Goal: Use online tool/utility: Utilize a website feature to perform a specific function

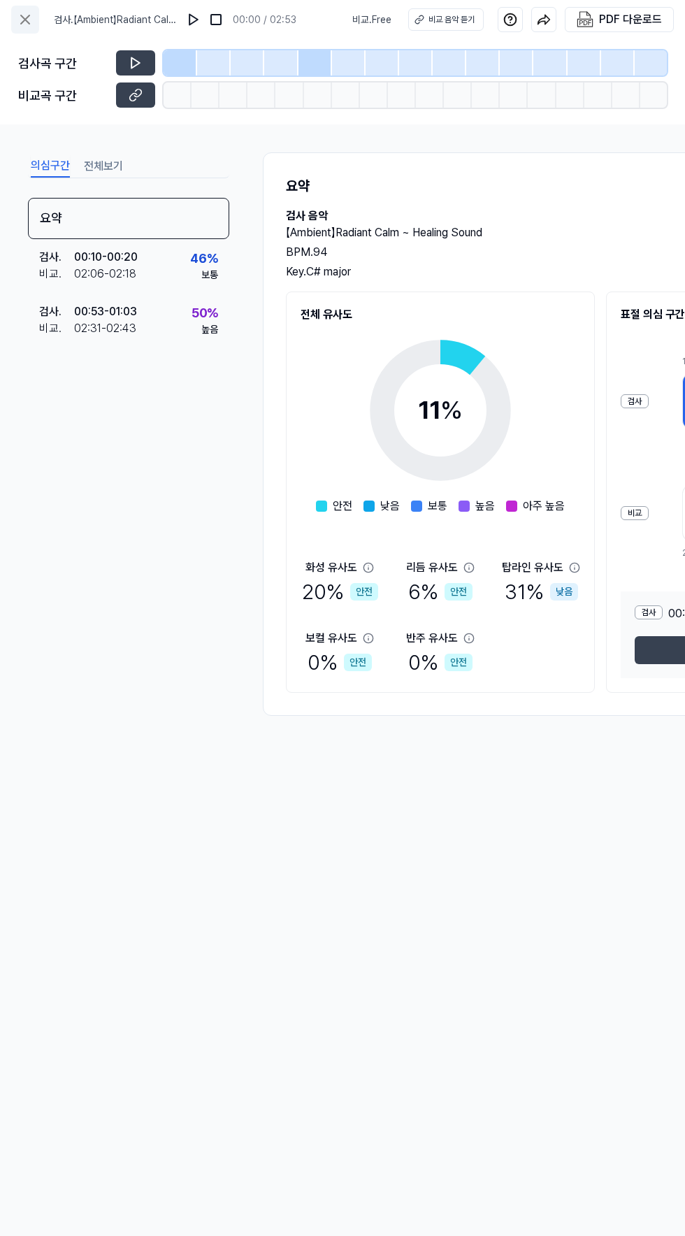
click at [25, 20] on icon at bounding box center [25, 19] width 8 height 8
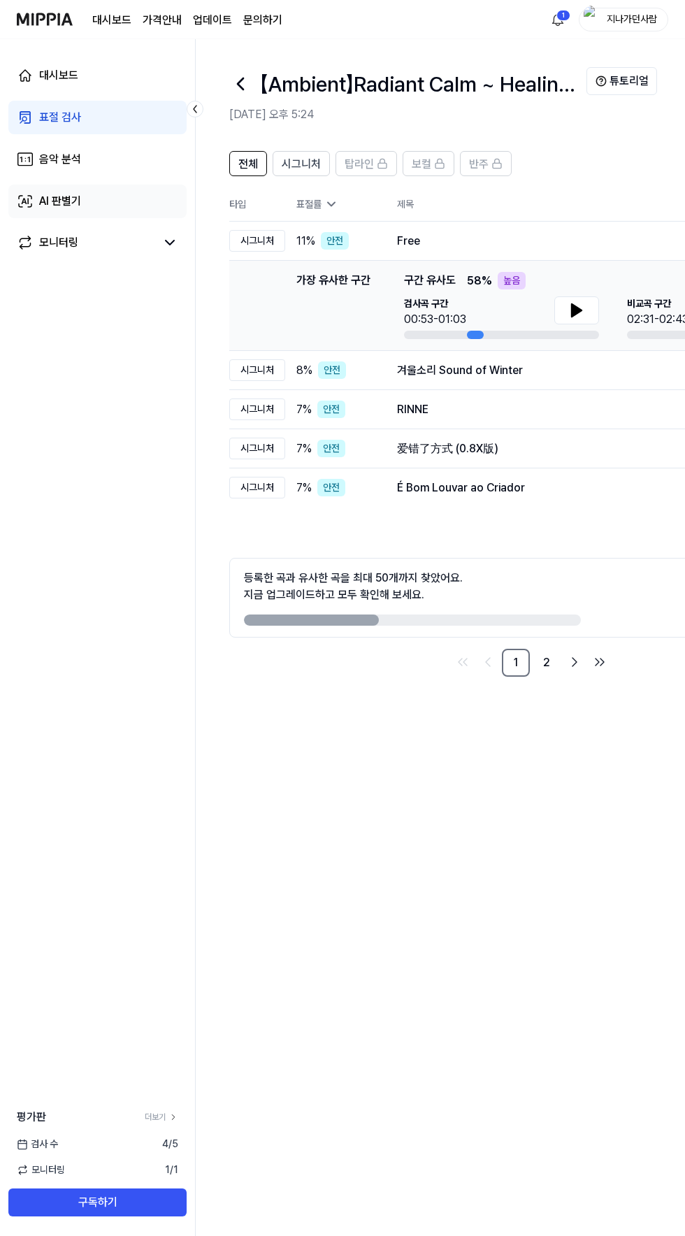
click at [120, 209] on link "AI 판별기" at bounding box center [97, 202] width 178 height 34
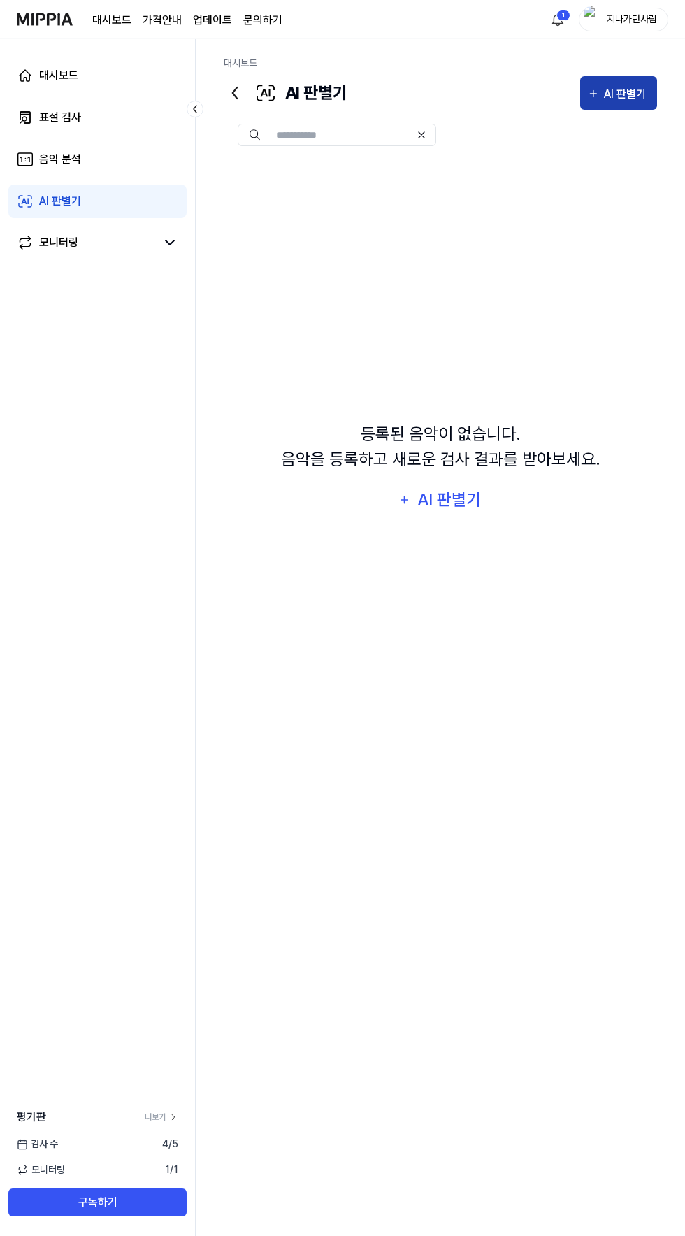
click at [620, 94] on div "AI 판별기" at bounding box center [627, 94] width 46 height 18
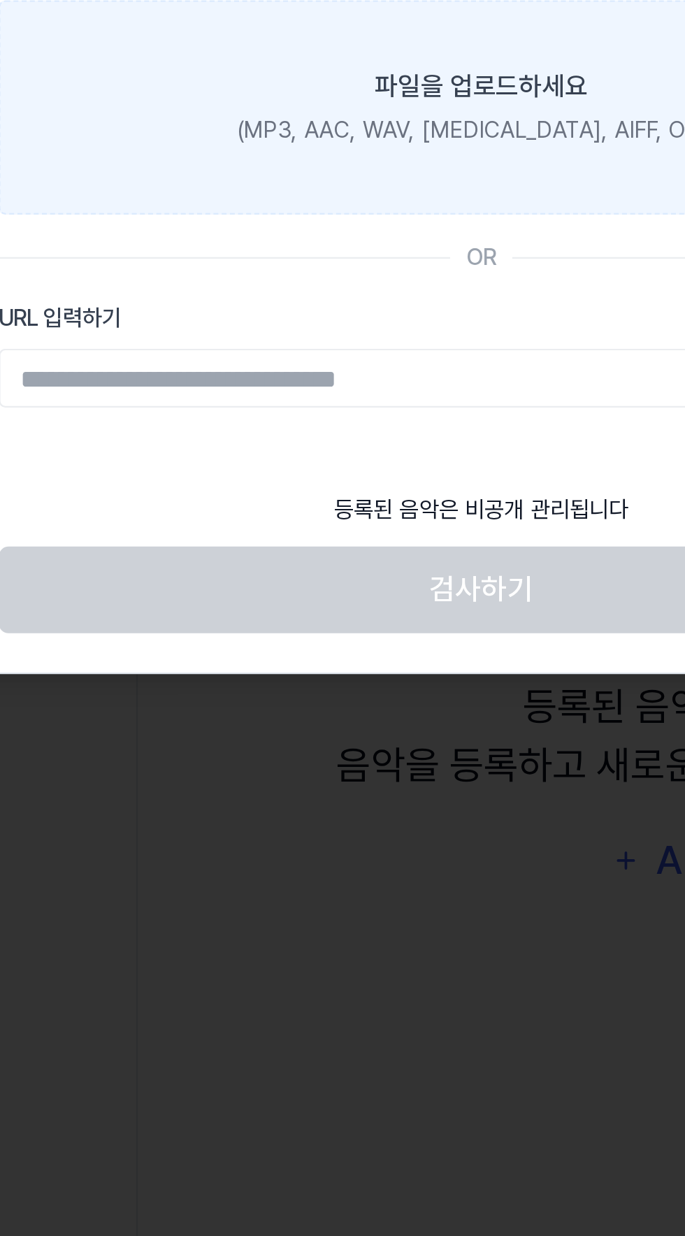
click at [373, 194] on div "(MP3, AAC, WAV, FLAC, AIFF, OGG)" at bounding box center [342, 187] width 209 height 15
click at [0, 0] on input "파일을 업로드하세요 (MP3, AAC, WAV, FLAC, AIFF, OGG)" at bounding box center [0, 0] width 0 height 0
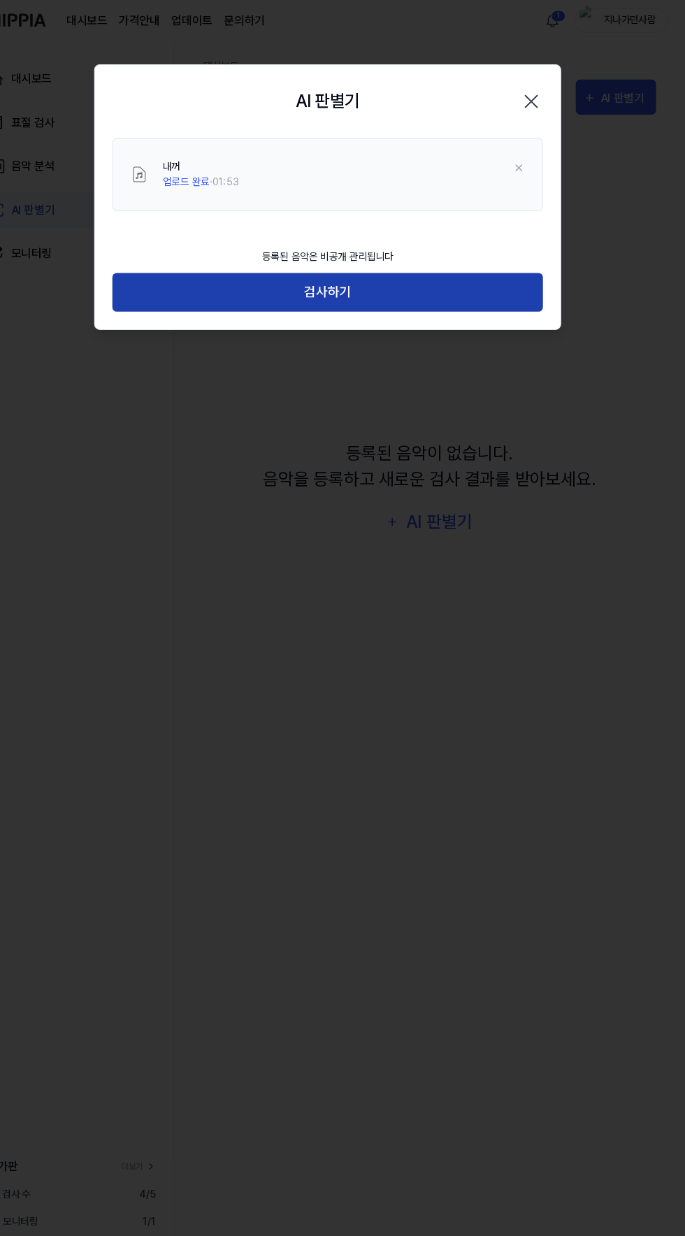
click at [470, 283] on button "검사하기" at bounding box center [342, 279] width 412 height 37
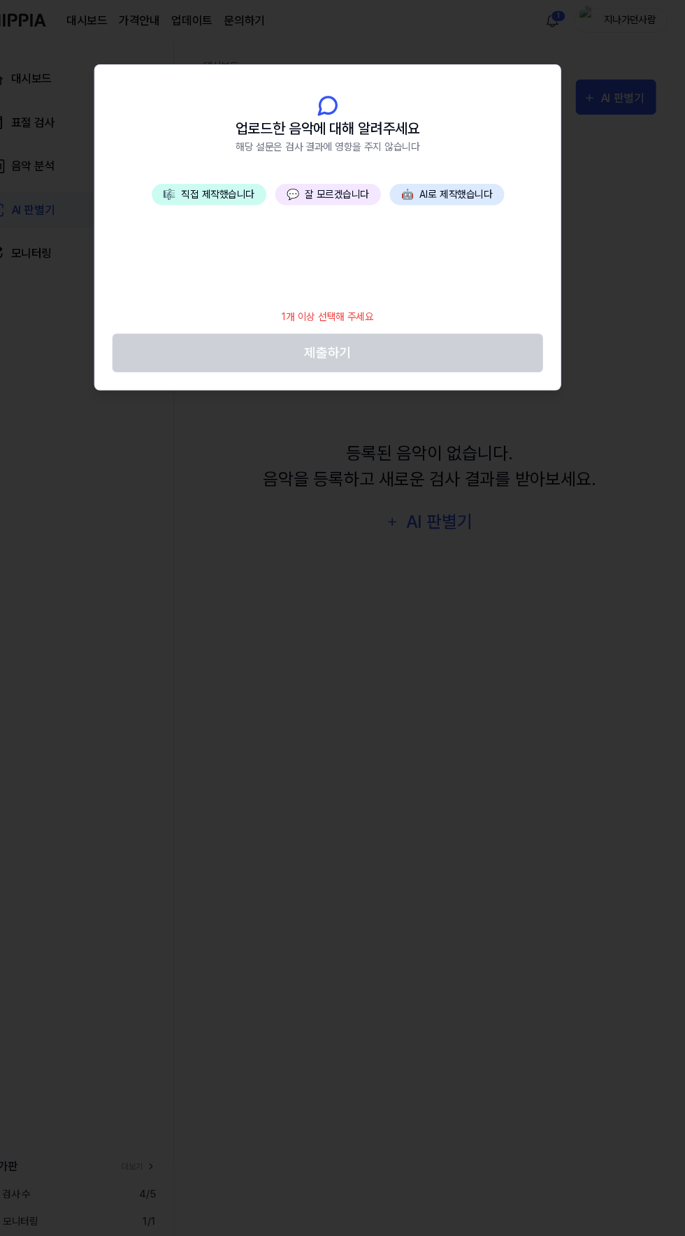
click at [247, 193] on button "🎼 직접 제작했습니다" at bounding box center [229, 186] width 110 height 20
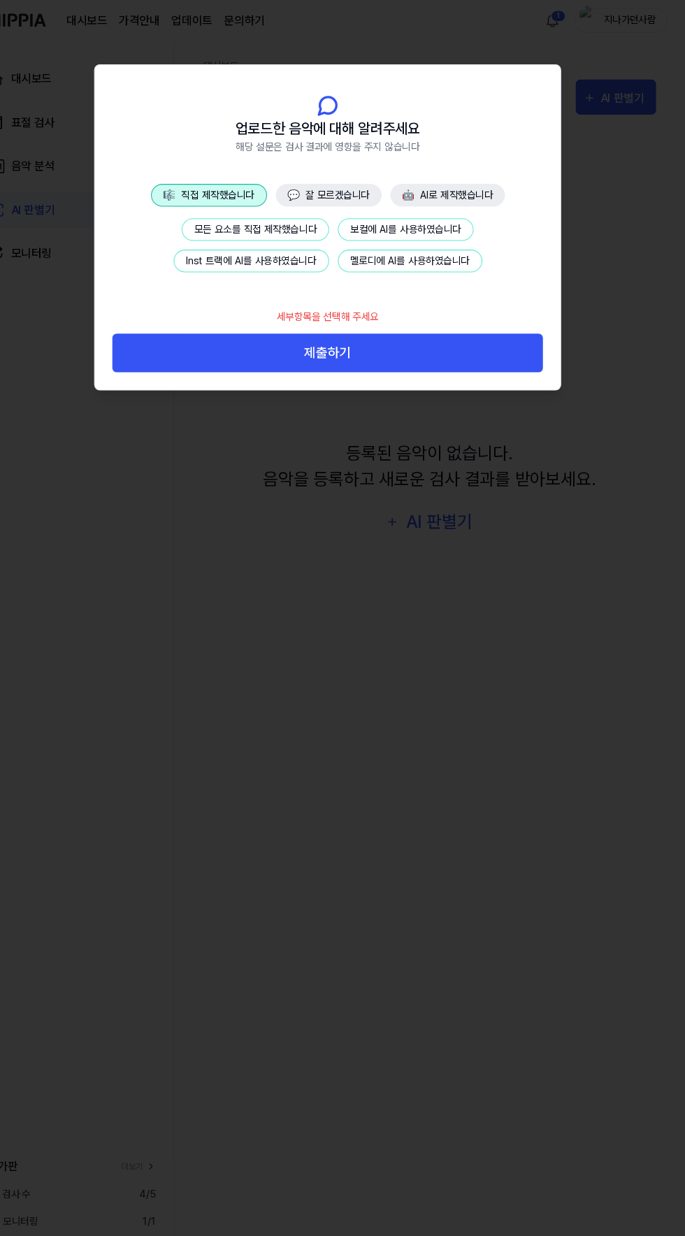
click at [291, 219] on button "모든 요소를 직접 제작했습니다" at bounding box center [273, 220] width 141 height 22
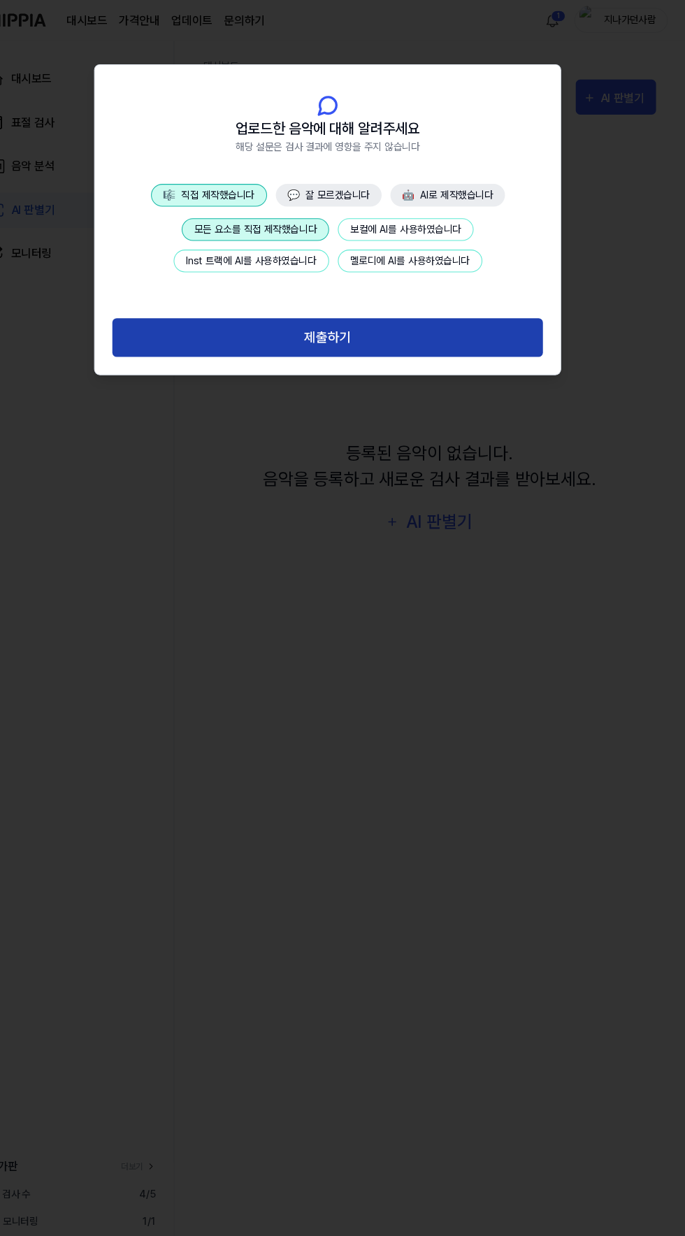
click at [413, 337] on button "제출하기" at bounding box center [342, 323] width 412 height 37
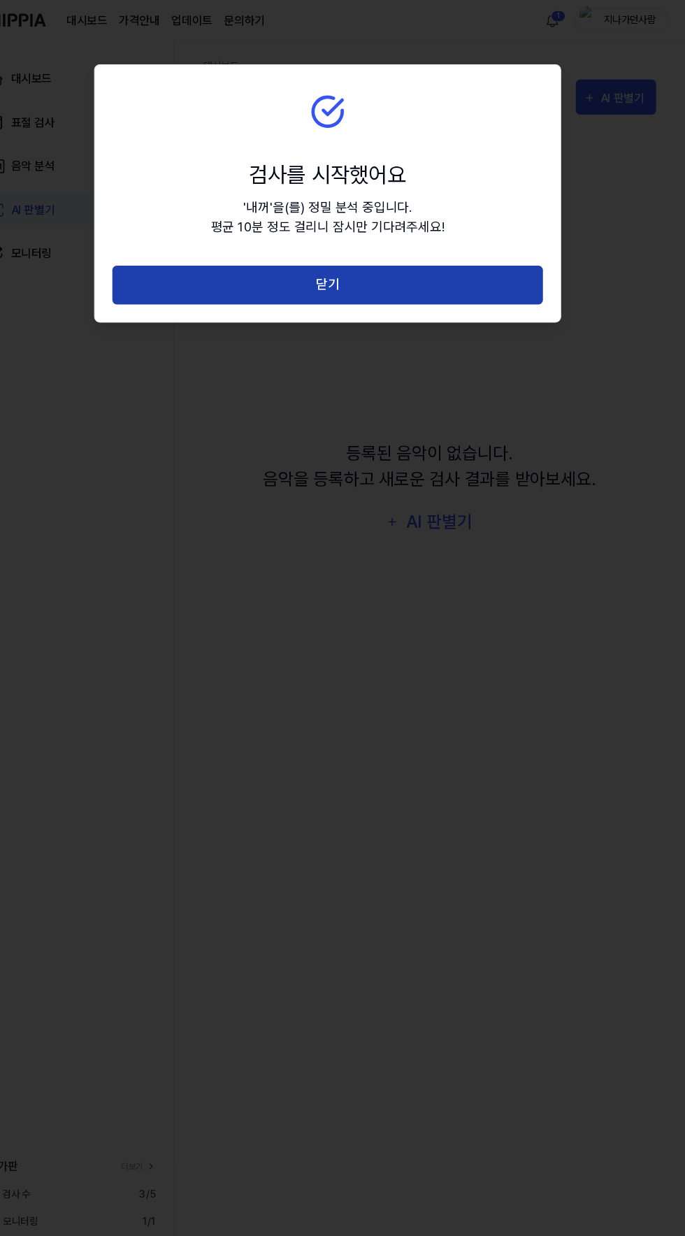
click at [164, 286] on button "닫기" at bounding box center [342, 272] width 412 height 37
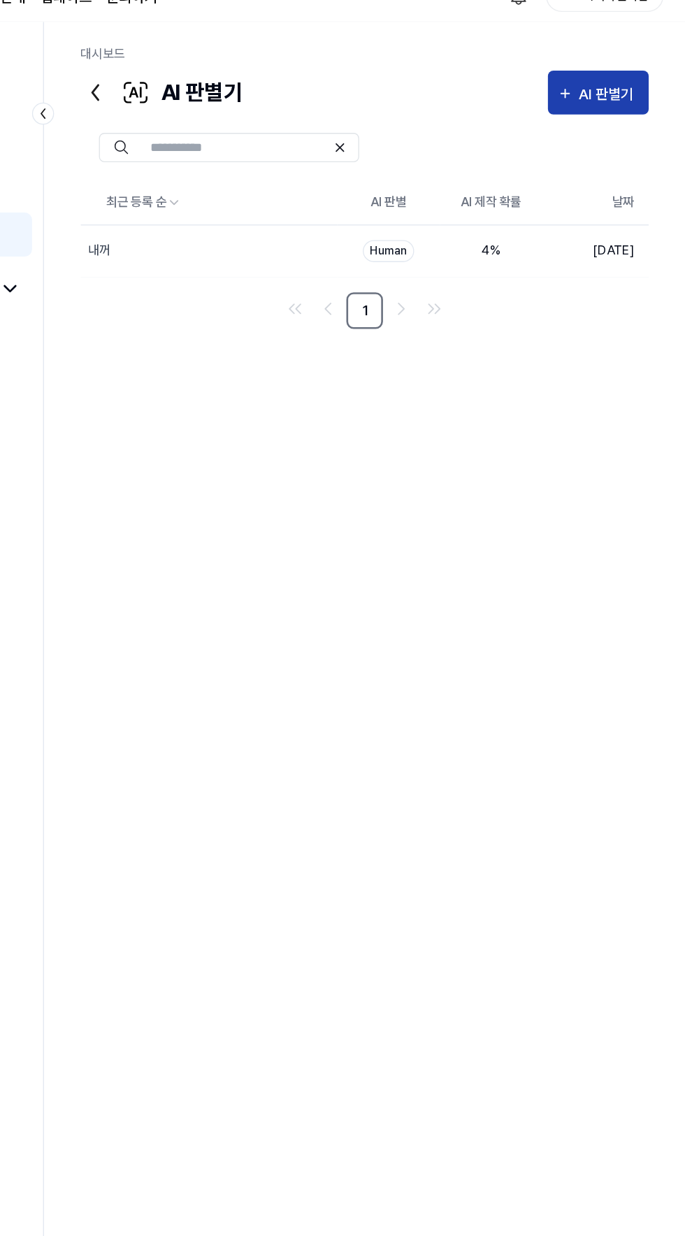
click at [625, 94] on div "AI 판별기" at bounding box center [627, 94] width 46 height 18
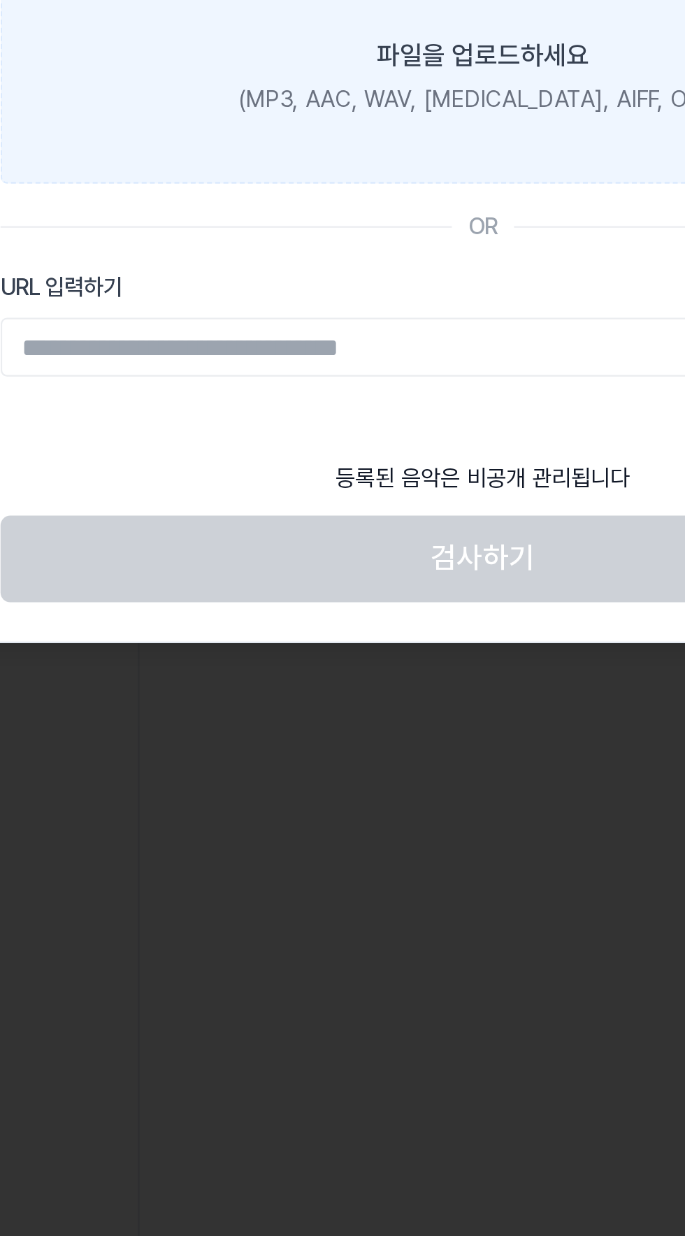
click at [350, 192] on div "(MP3, AAC, WAV, FLAC, AIFF, OGG)" at bounding box center [342, 187] width 209 height 15
click at [0, 0] on input "파일을 업로드하세요 (MP3, AAC, WAV, FLAC, AIFF, OGG)" at bounding box center [0, 0] width 0 height 0
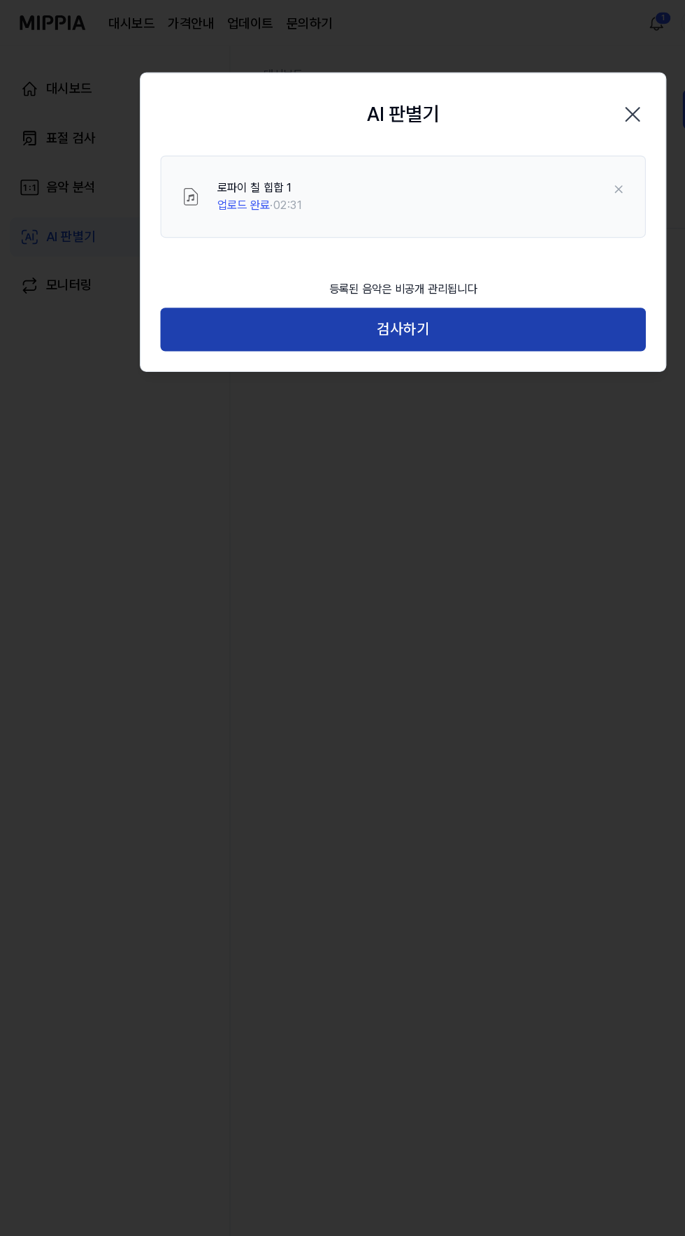
click at [445, 276] on button "검사하기" at bounding box center [342, 279] width 412 height 37
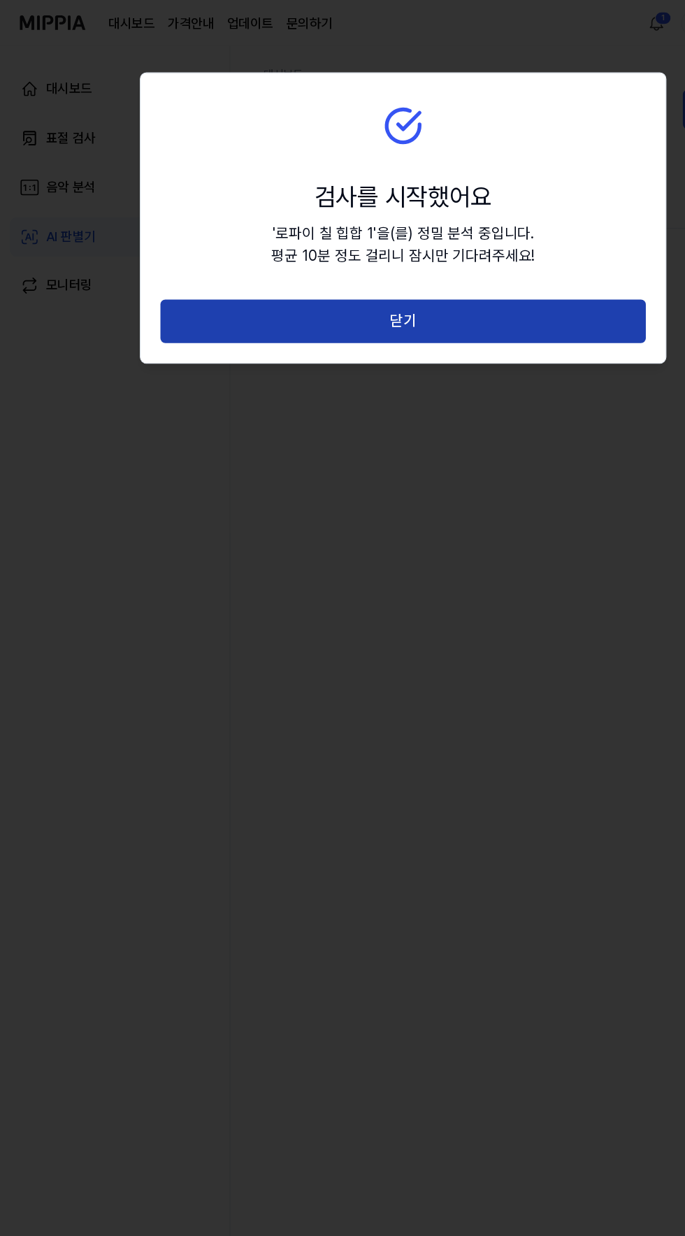
click at [398, 273] on button "닫기" at bounding box center [342, 272] width 412 height 37
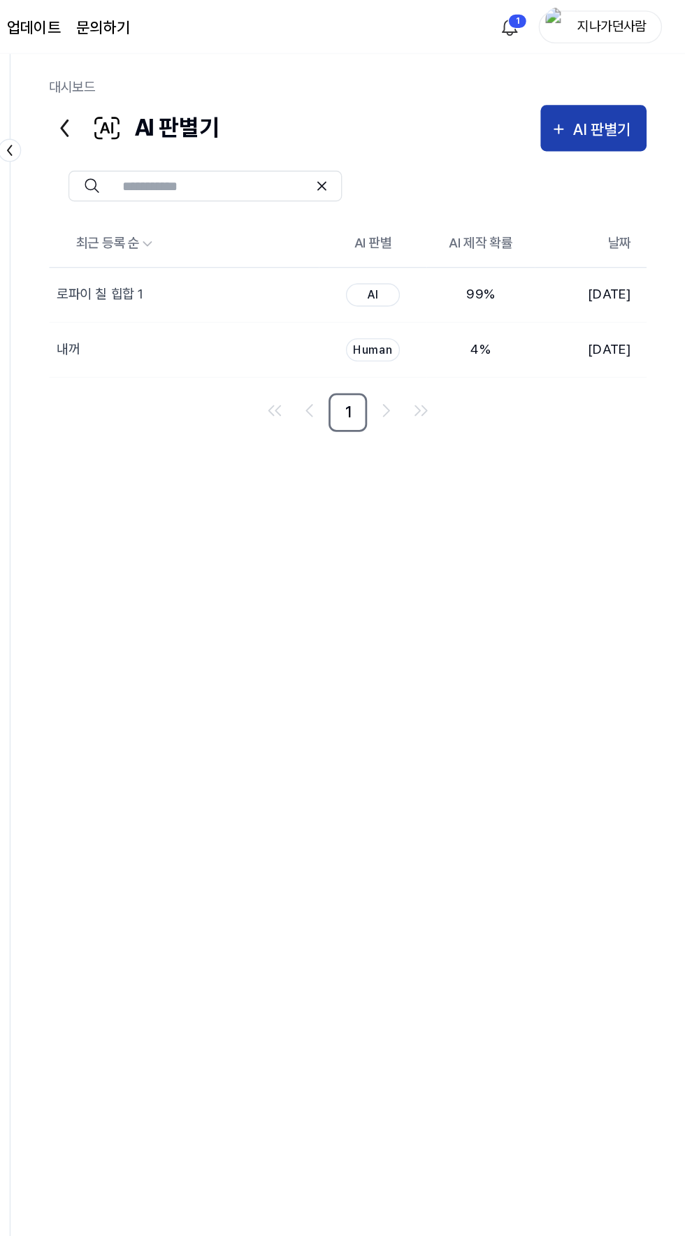
click at [631, 84] on button "AI 판별기" at bounding box center [618, 93] width 77 height 34
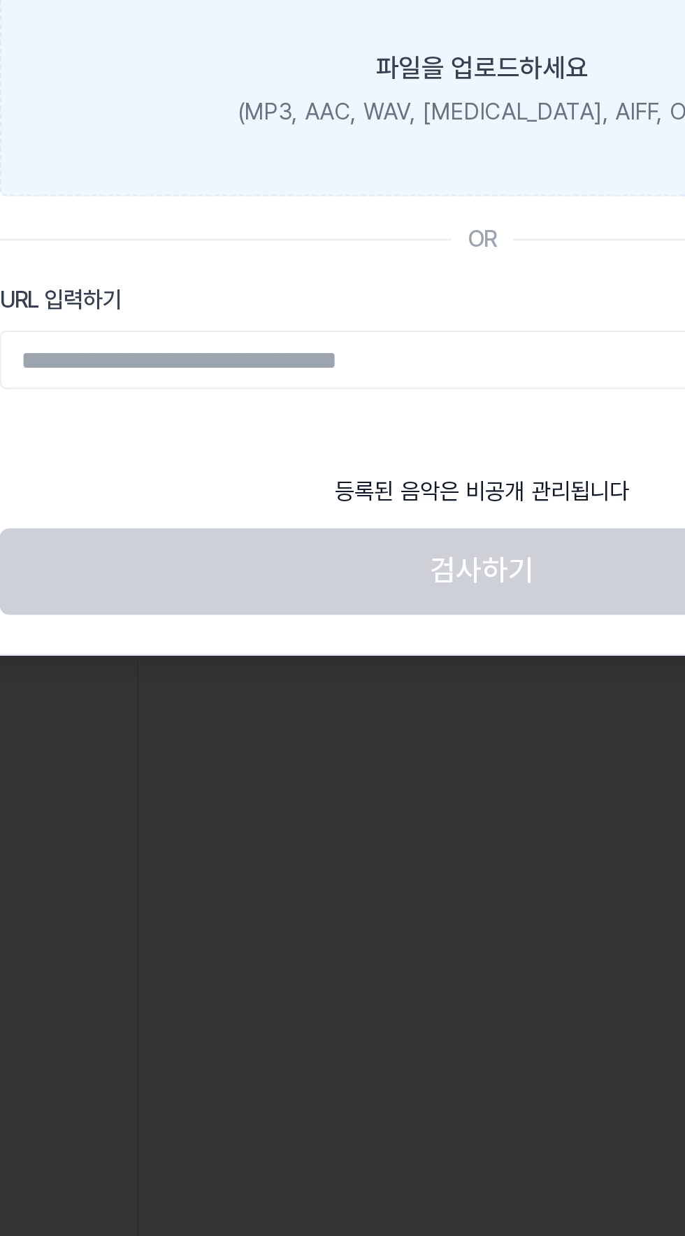
click at [376, 184] on div "(MP3, AAC, WAV, FLAC, AIFF, OGG)" at bounding box center [342, 187] width 209 height 15
click at [0, 0] on input "파일을 업로드하세요 (MP3, AAC, WAV, FLAC, AIFF, OGG)" at bounding box center [0, 0] width 0 height 0
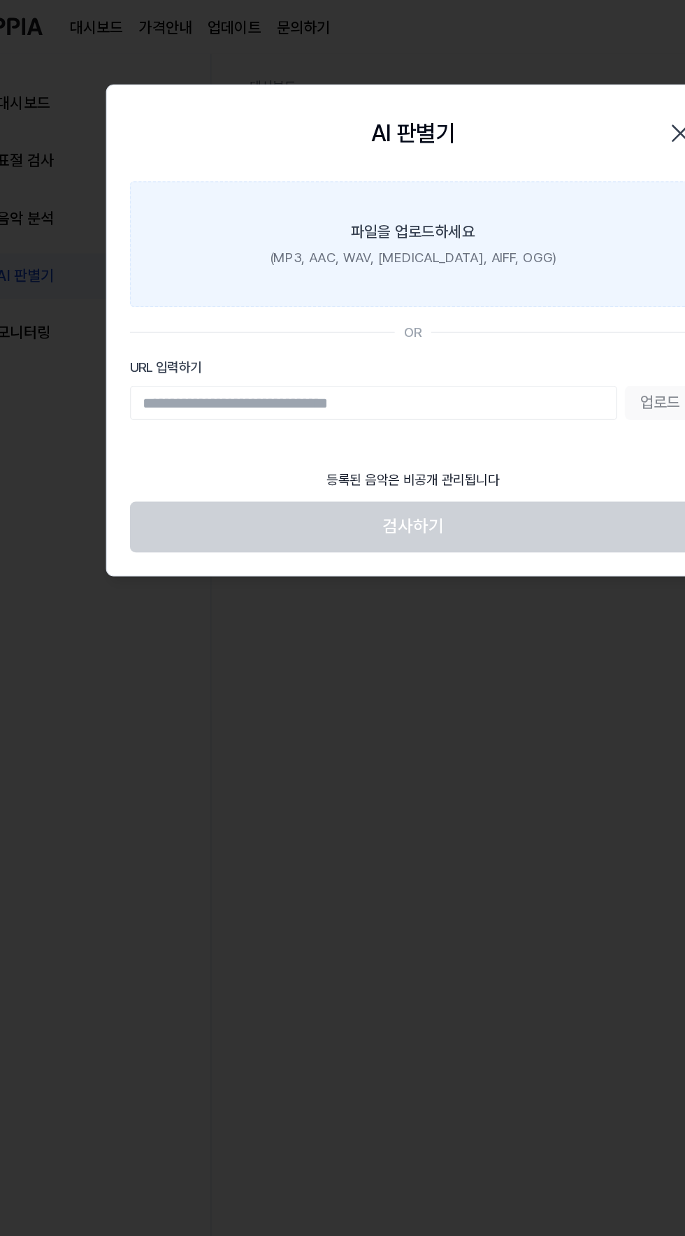
click at [378, 203] on label "파일을 업로드하세요 (MP3, AAC, WAV, FLAC, AIFF, OGG)" at bounding box center [342, 178] width 412 height 92
click at [0, 0] on input "파일을 업로드하세요 (MP3, AAC, WAV, FLAC, AIFF, OGG)" at bounding box center [0, 0] width 0 height 0
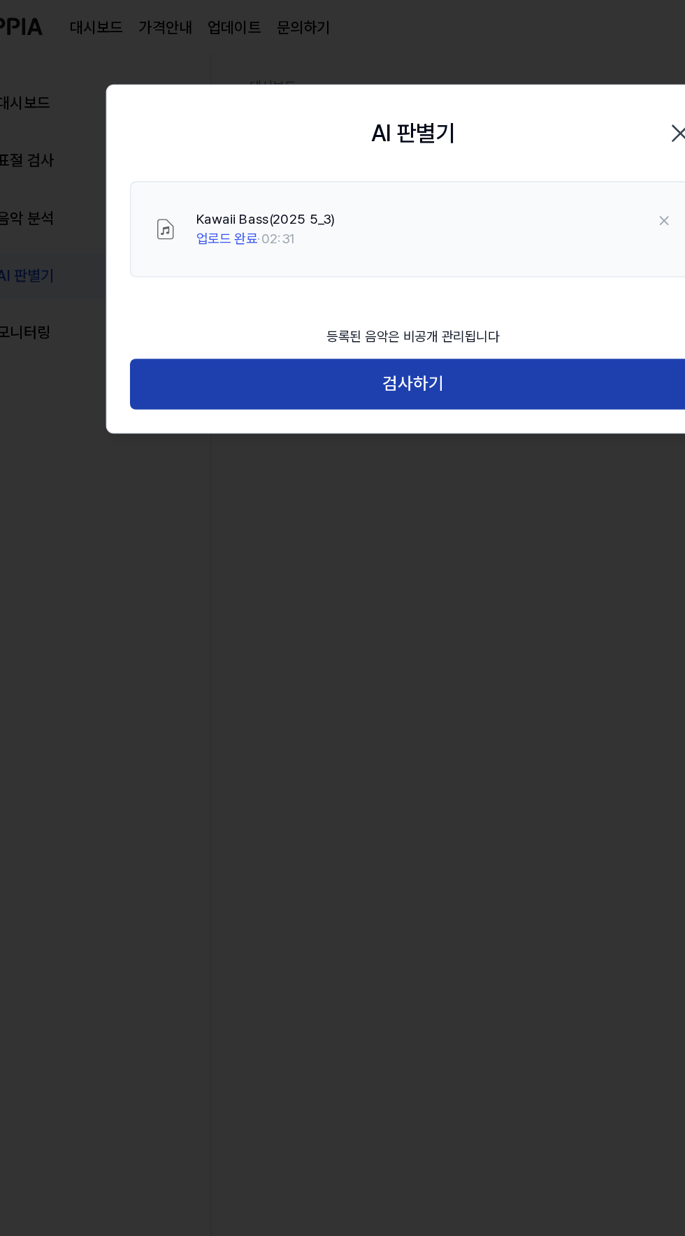
click at [442, 273] on button "검사하기" at bounding box center [342, 279] width 412 height 37
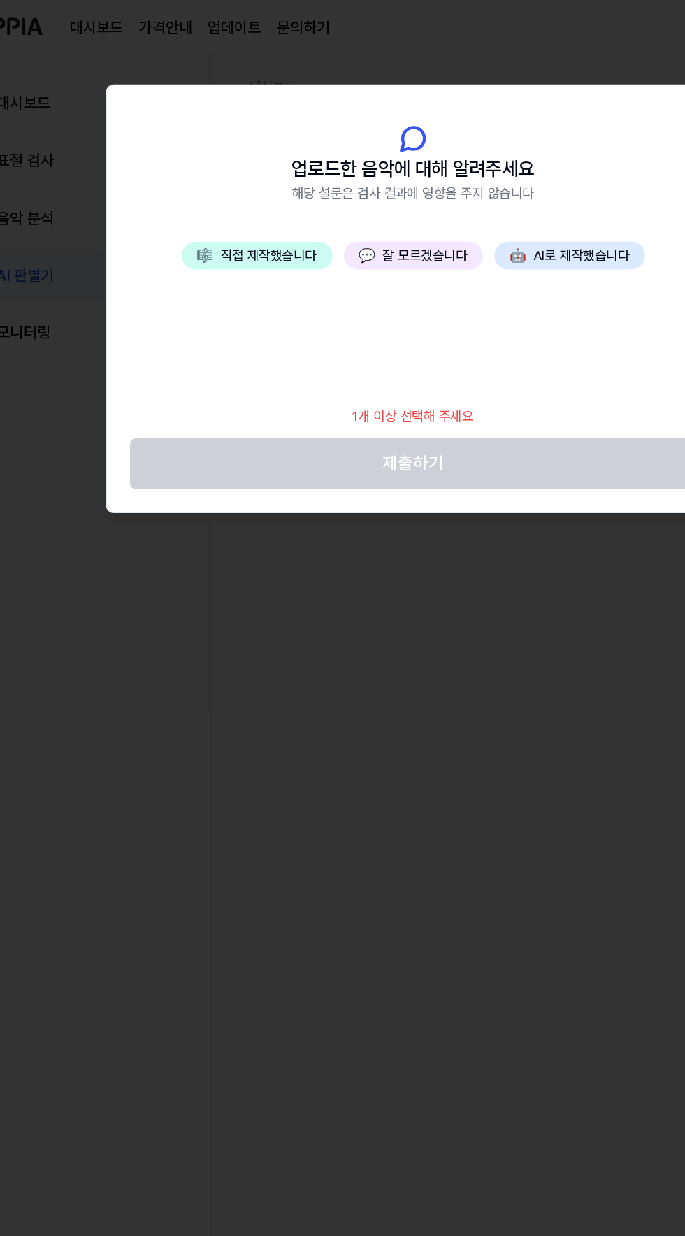
click at [470, 186] on button "🤖 AI로 제작했습니다" at bounding box center [457, 186] width 110 height 20
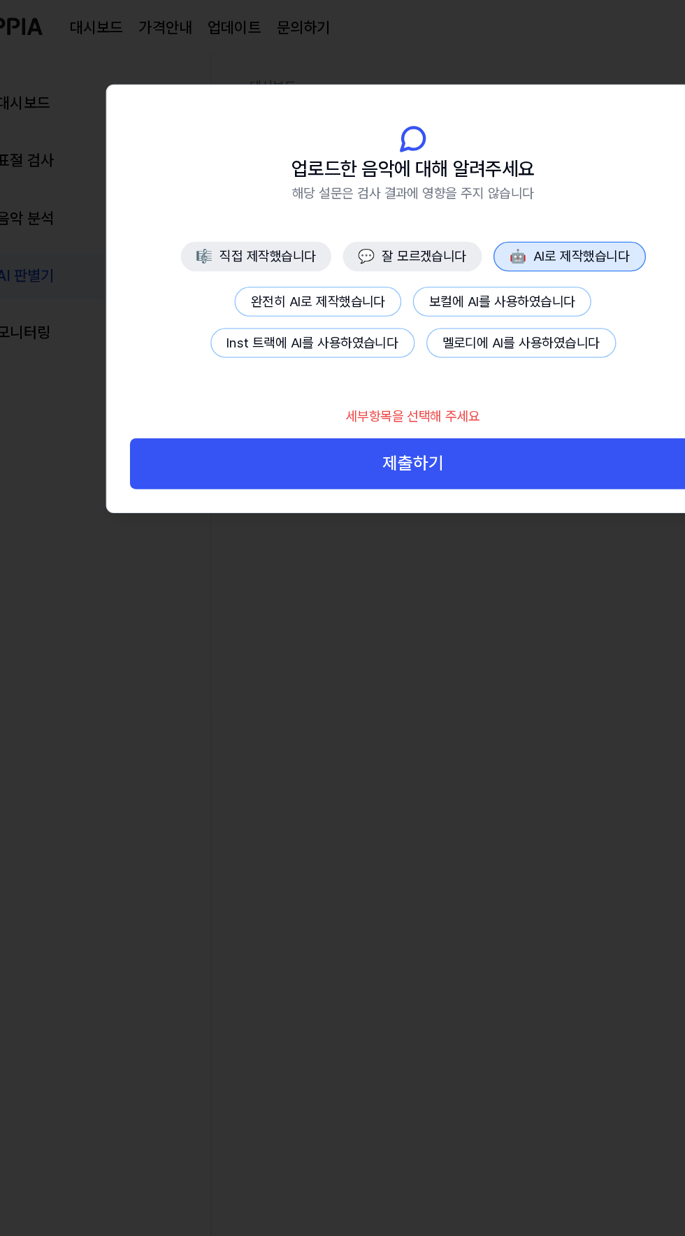
click at [307, 218] on button "완전히 AI로 제작했습니다" at bounding box center [274, 220] width 122 height 22
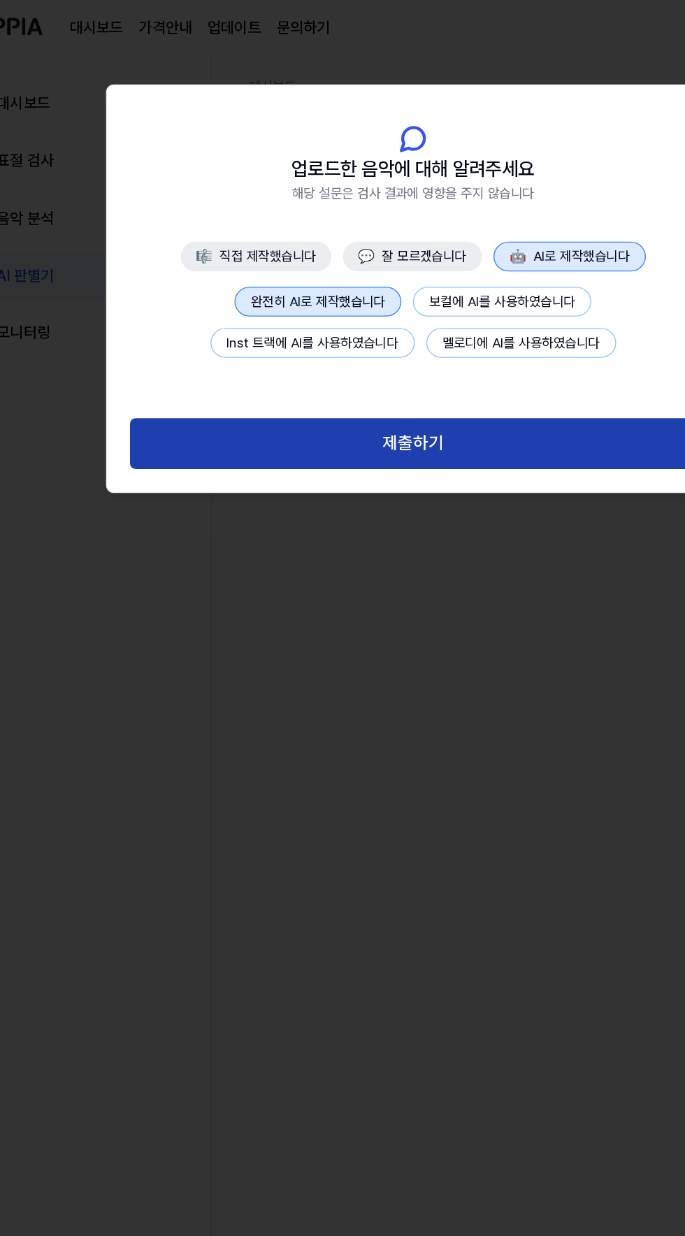
click at [395, 323] on button "제출하기" at bounding box center [342, 323] width 412 height 37
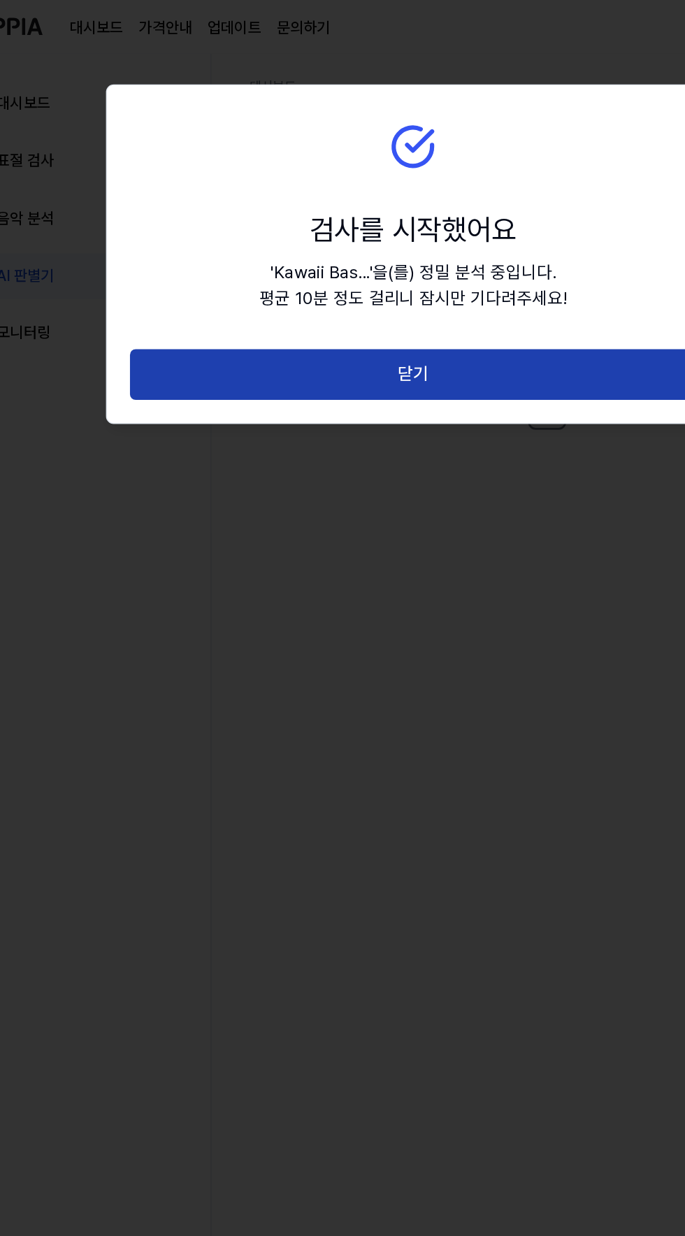
click at [489, 264] on button "닫기" at bounding box center [342, 272] width 412 height 37
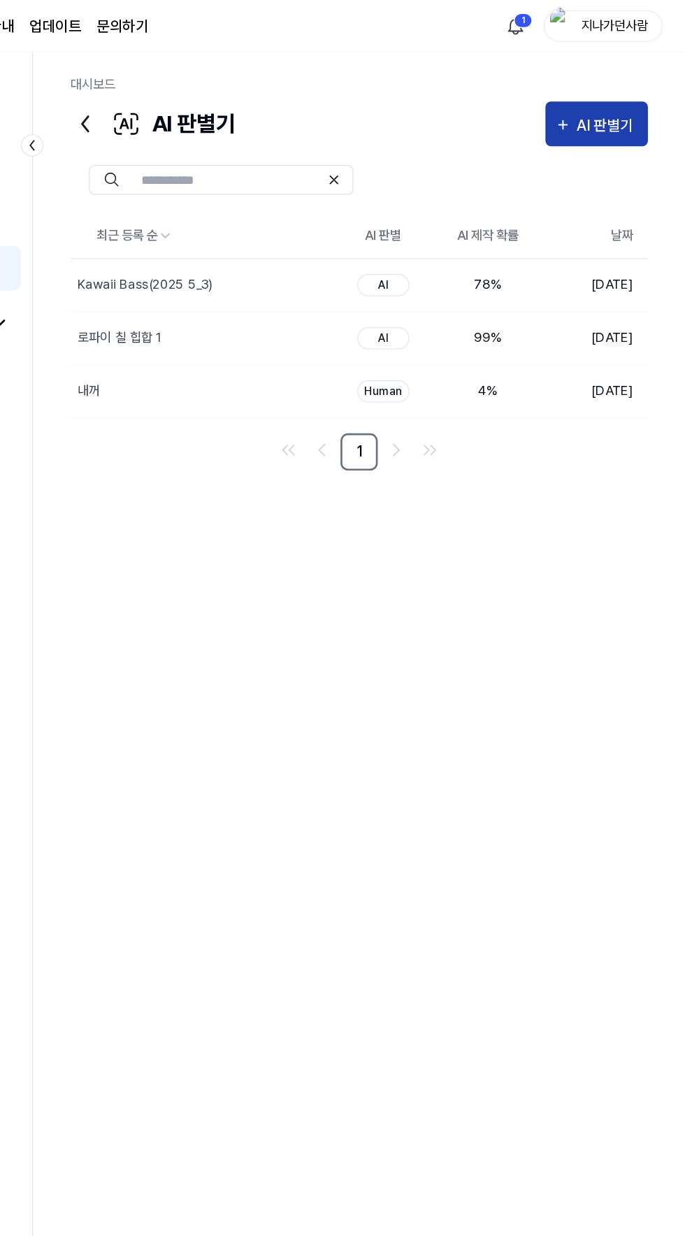
click at [633, 94] on div "AI 판별기" at bounding box center [627, 94] width 46 height 18
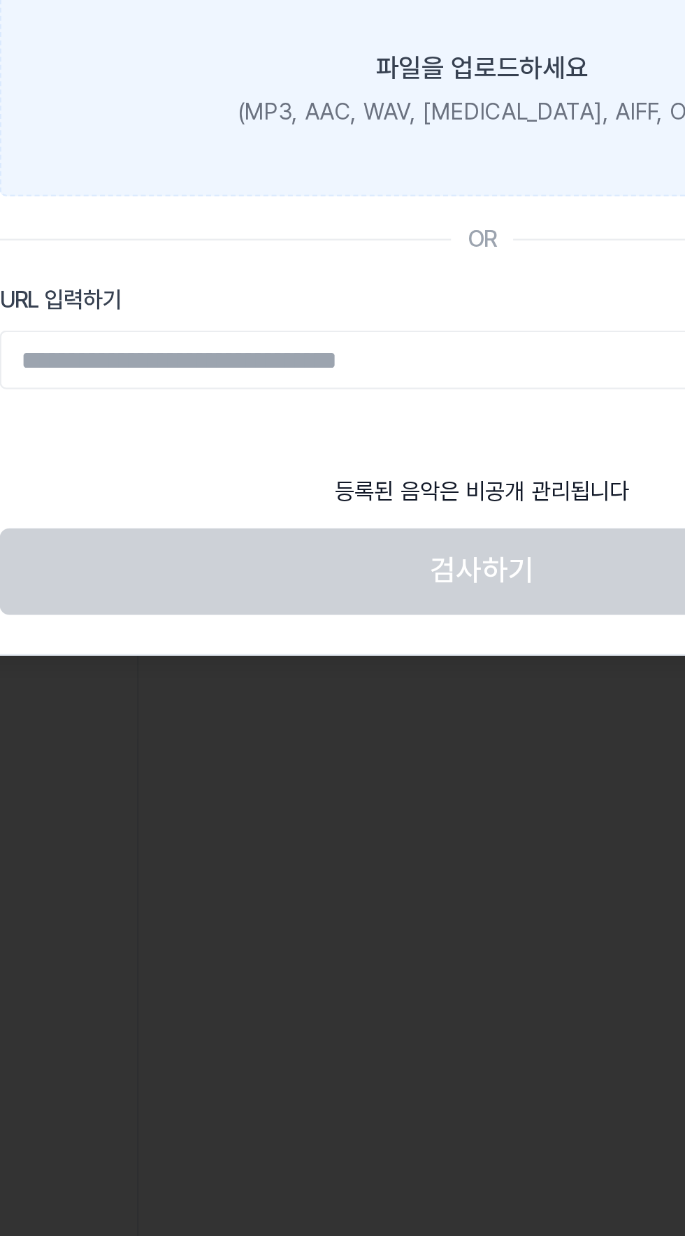
click at [355, 188] on div "(MP3, AAC, WAV, [MEDICAL_DATA], AIFF, OGG)" at bounding box center [342, 187] width 209 height 15
click at [0, 0] on input "파일을 업로드하세요 (MP3, AAC, WAV, [MEDICAL_DATA], AIFF, OGG)" at bounding box center [0, 0] width 0 height 0
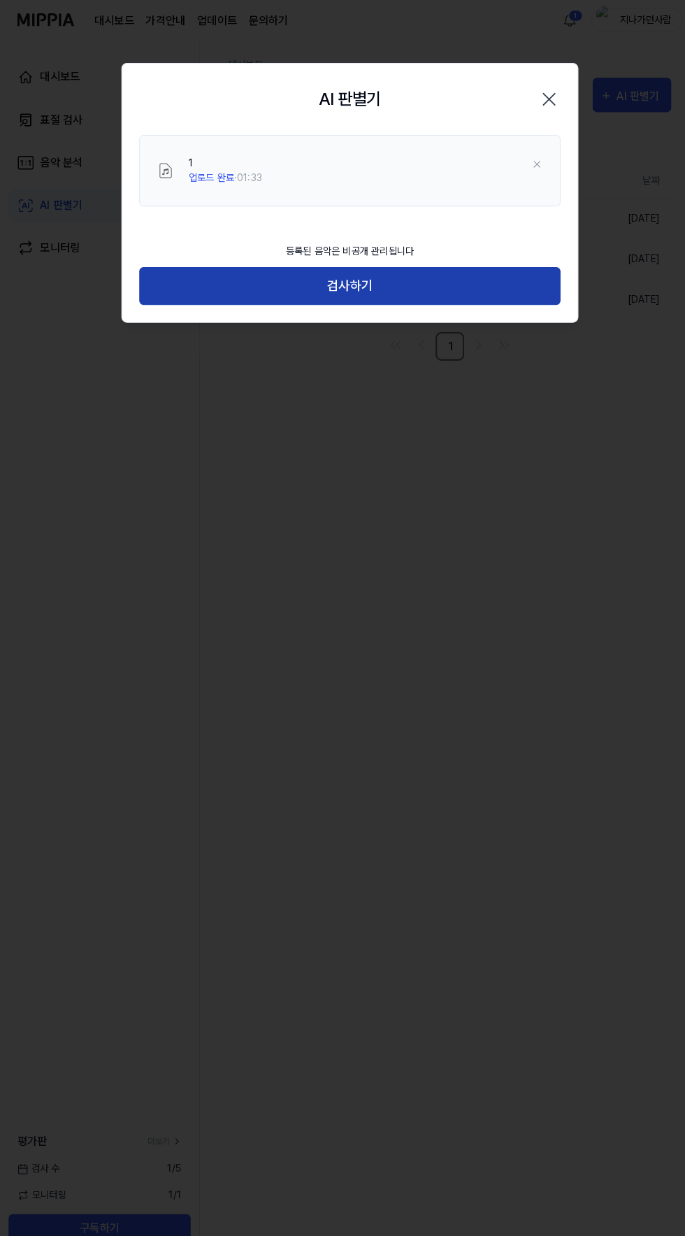
click at [428, 290] on button "검사하기" at bounding box center [342, 279] width 412 height 37
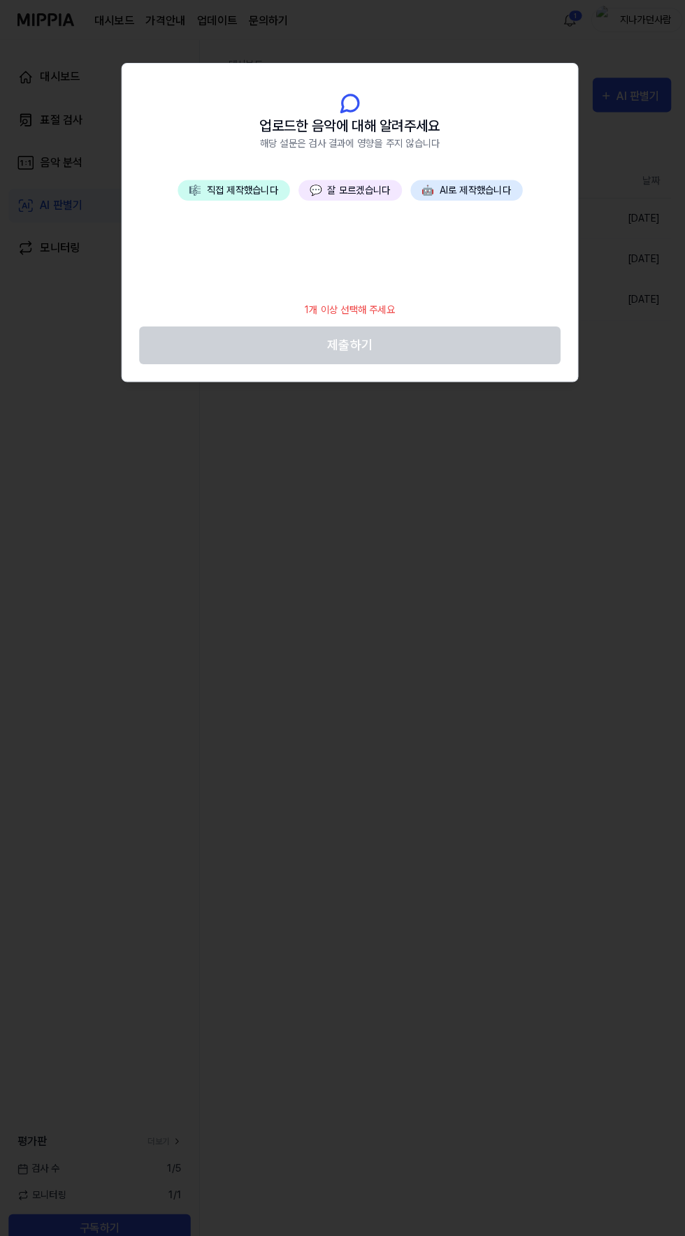
click at [232, 193] on button "🎼 직접 제작했습니다" at bounding box center [229, 186] width 110 height 20
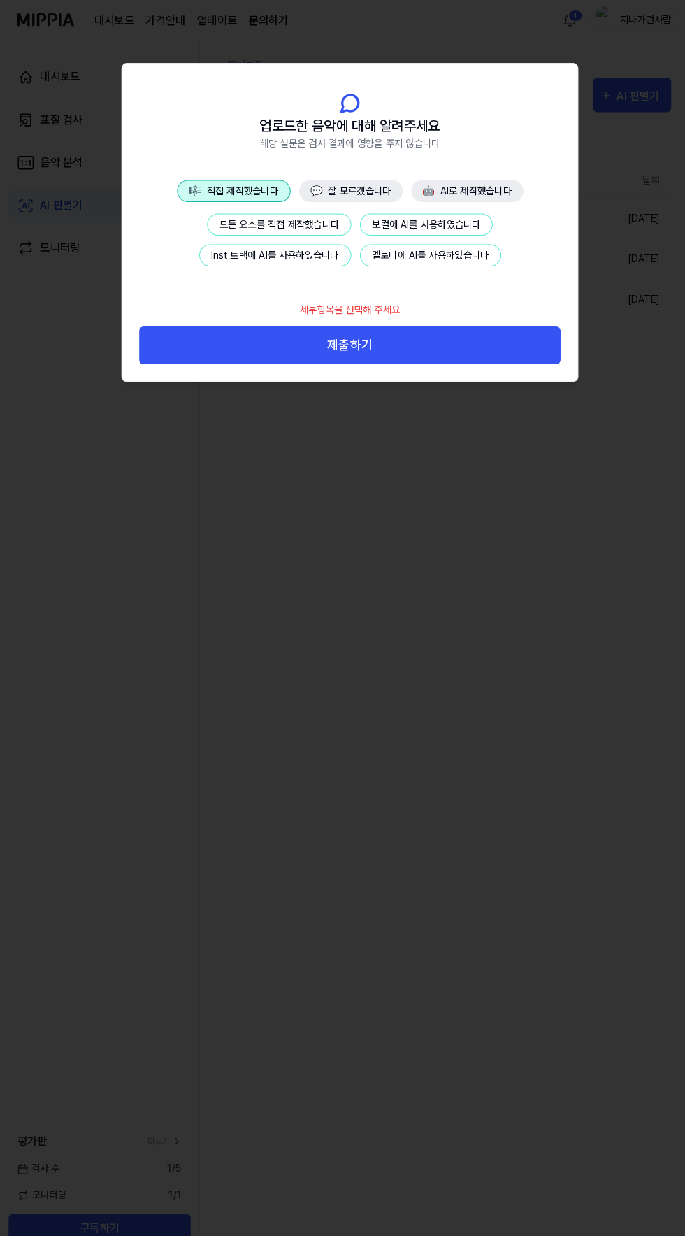
click at [300, 217] on button "모든 요소를 직접 제작했습니다" at bounding box center [273, 220] width 141 height 22
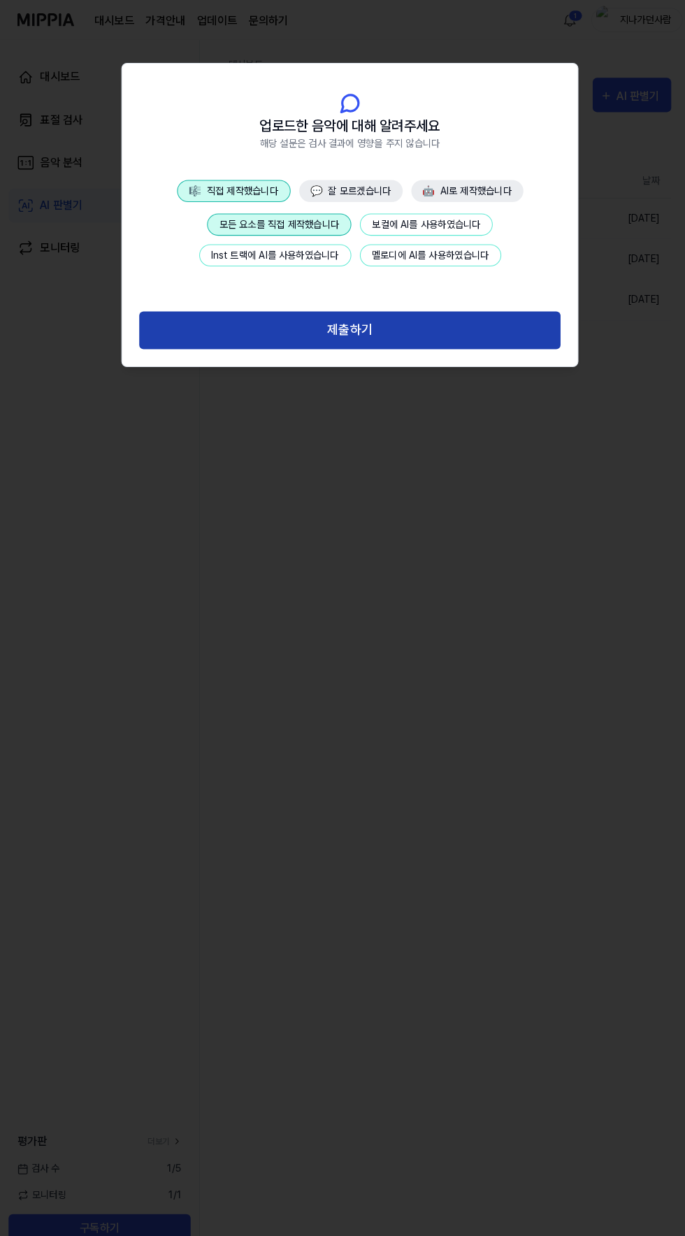
click at [378, 334] on button "제출하기" at bounding box center [342, 323] width 412 height 37
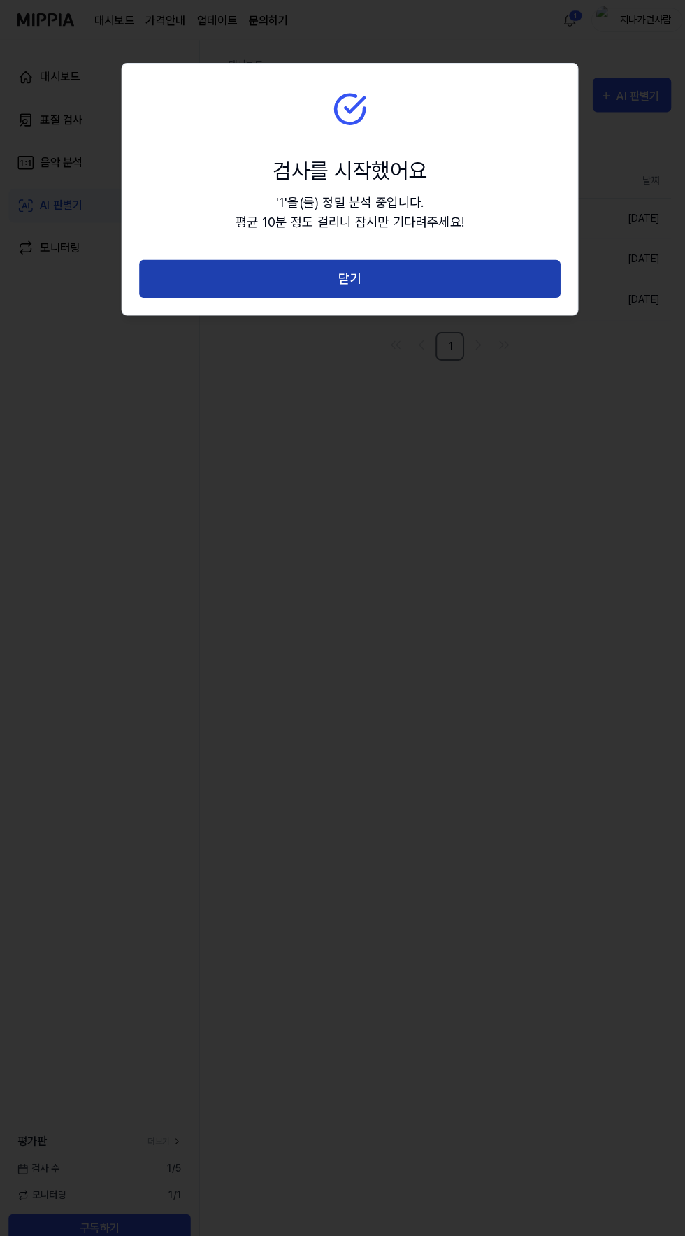
click at [147, 276] on button "닫기" at bounding box center [342, 272] width 412 height 37
